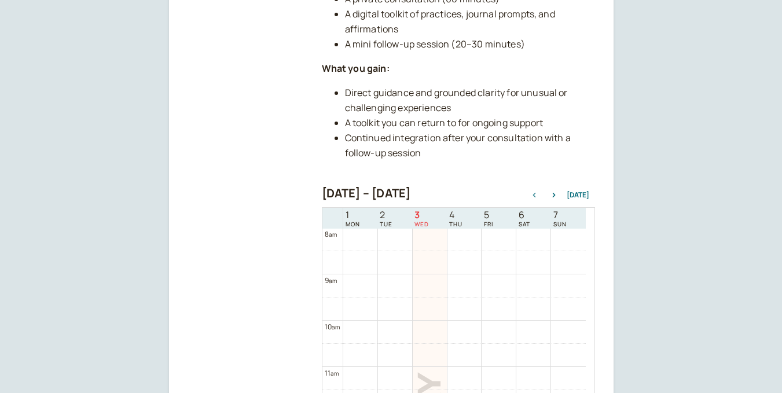
scroll to position [418, 0]
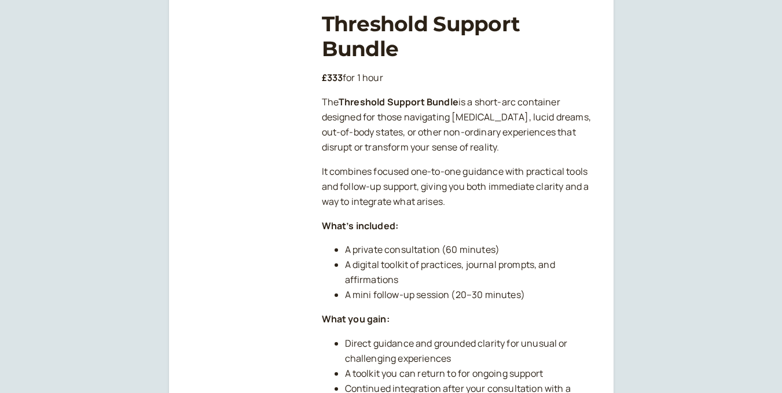
scroll to position [371, 0]
